Goal: Contribute content

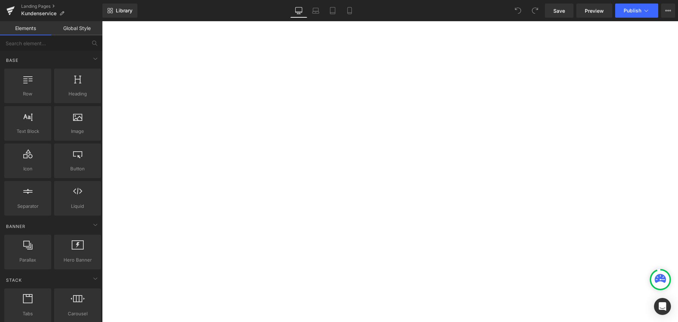
scroll to position [389, 0]
click at [102, 21] on span "button" at bounding box center [102, 21] width 0 height 0
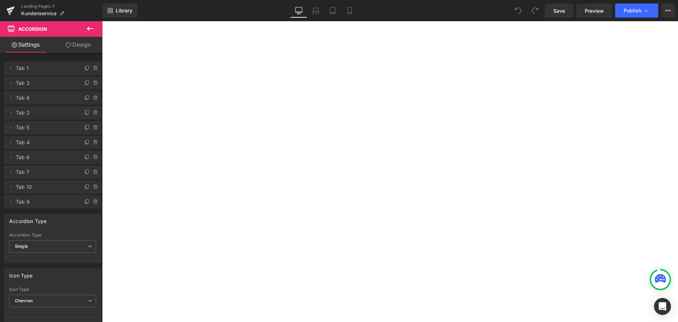
click at [102, 21] on p "Wenn Sie keine E-Mail-Adresse haben, werden Sie an die Shop-Apotheke weitergele…" at bounding box center [102, 21] width 0 height 0
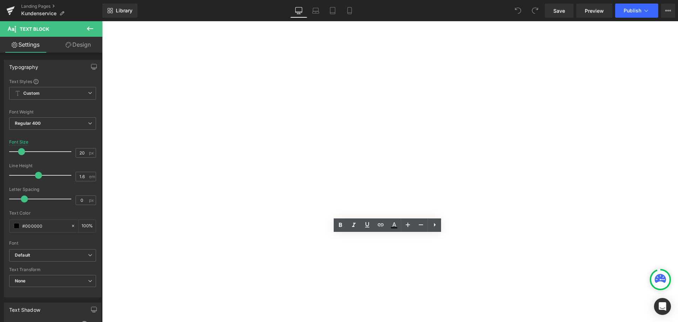
click at [102, 21] on p "Wenn Sie keine E-Mail-Adresse haben, werden Sie an die Shop-Apotheke weitergele…" at bounding box center [102, 21] width 0 height 0
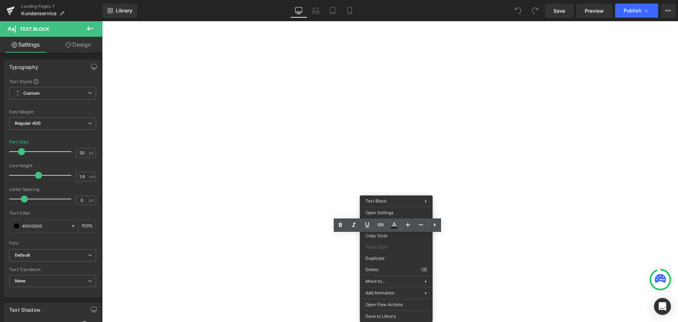
click at [102, 21] on p at bounding box center [102, 21] width 0 height 0
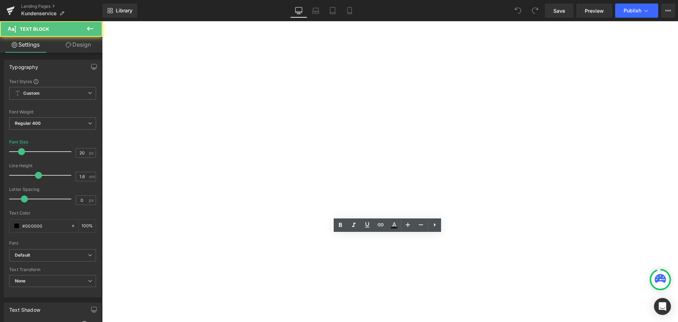
click at [102, 21] on p "Wenn Sie keine E-Mail-Adresse haben, werden Sie an die Shop-Apotheke weitergele…" at bounding box center [102, 21] width 0 height 0
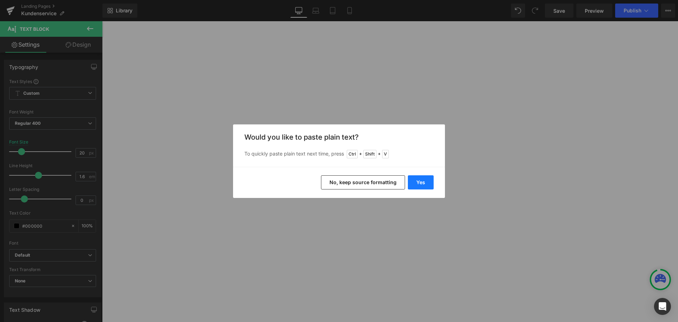
click at [427, 180] on button "Yes" at bounding box center [421, 182] width 26 height 14
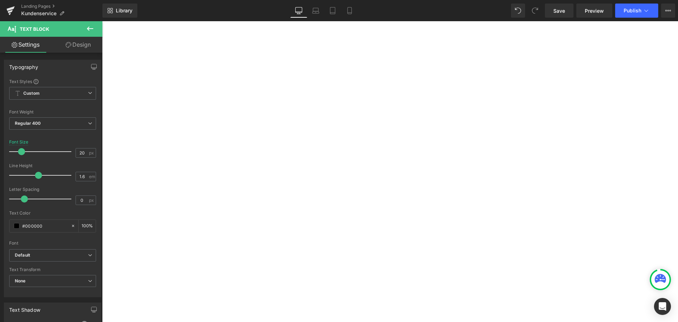
click at [102, 21] on p "Wenn Sie keine E-Mail-Adresse haben, werden Sie an die Aponeo-Apotheke weiterge…" at bounding box center [102, 21] width 0 height 0
click at [631, 7] on button "Publish" at bounding box center [636, 11] width 43 height 14
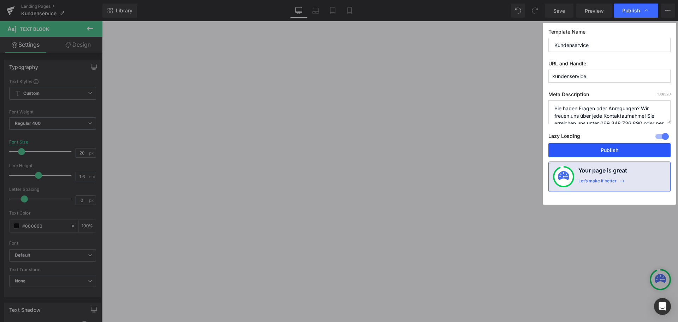
click at [614, 150] on button "Publish" at bounding box center [610, 150] width 122 height 14
